Goal: Find specific page/section: Find specific page/section

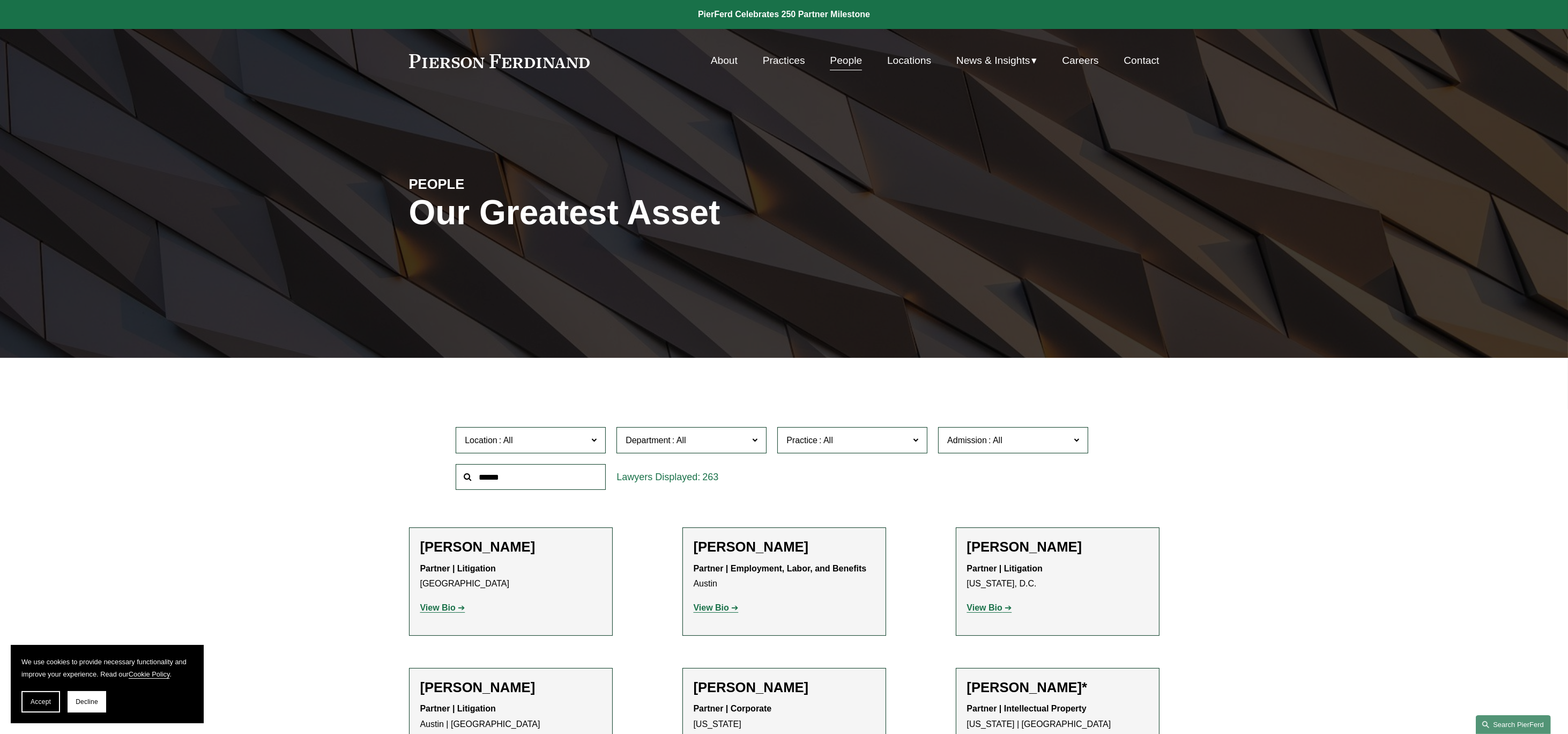
click at [1514, 727] on link "Search this site" at bounding box center [1513, 724] width 75 height 19
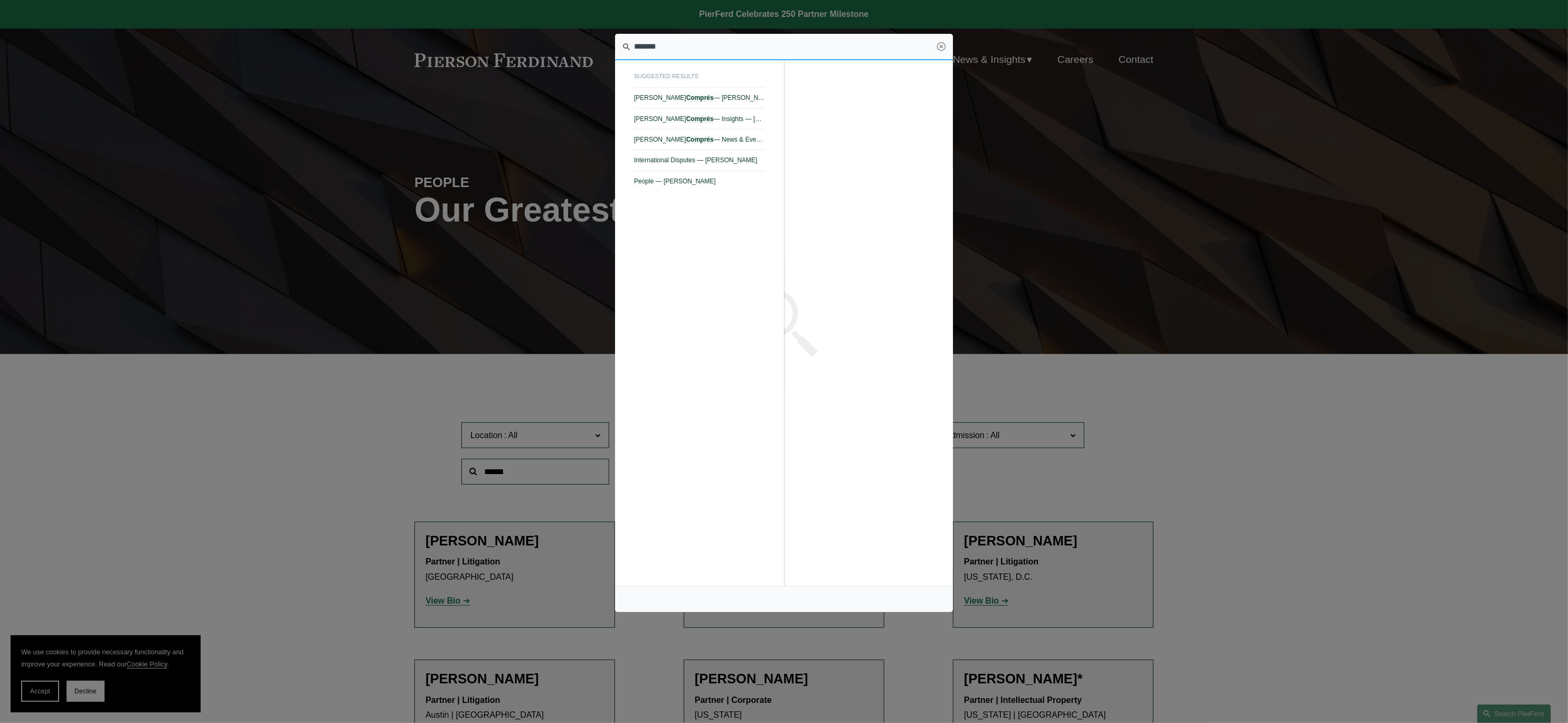
type input "*******"
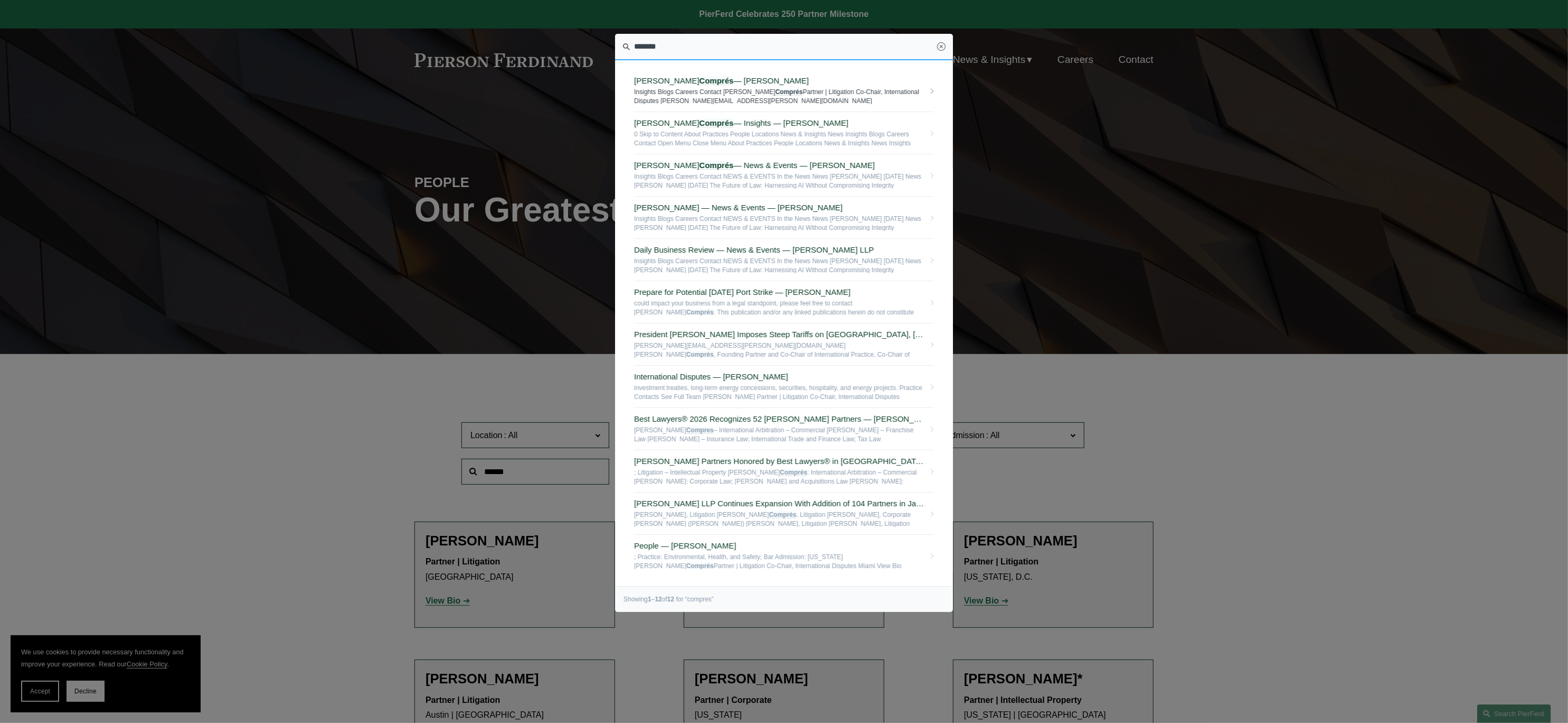
click at [713, 78] on span "[PERSON_NAME] — [PERSON_NAME] LLP" at bounding box center [779, 81] width 290 height 10
